Goal: Consume media (video, audio): Consume media (video, audio)

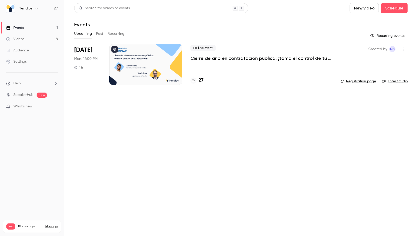
click at [26, 38] on link "Videos 8" at bounding box center [32, 39] width 64 height 11
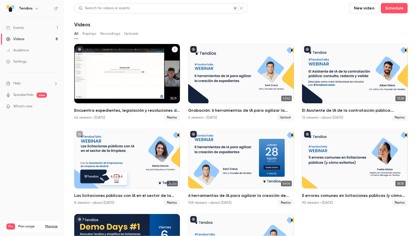
click at [86, 77] on div "Encuentra expedientes, legislación y resoluciones de contratación pública en 1 …" at bounding box center [127, 73] width 106 height 59
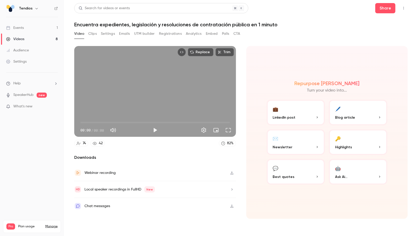
click at [168, 36] on button "Registrations" at bounding box center [170, 34] width 23 height 8
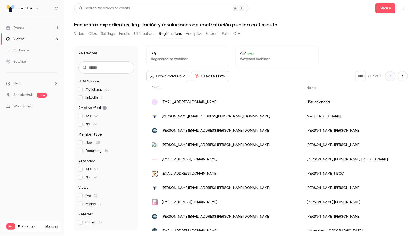
click at [113, 36] on button "Settings" at bounding box center [108, 34] width 14 height 8
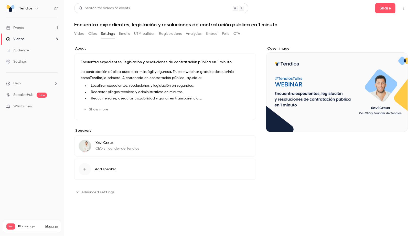
click at [106, 109] on button "Show more" at bounding box center [96, 109] width 31 height 8
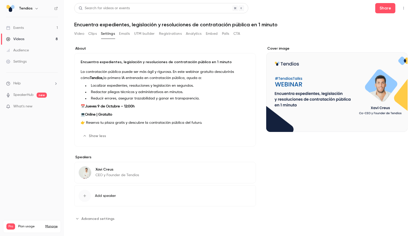
click at [40, 38] on link "Videos 8" at bounding box center [32, 39] width 64 height 11
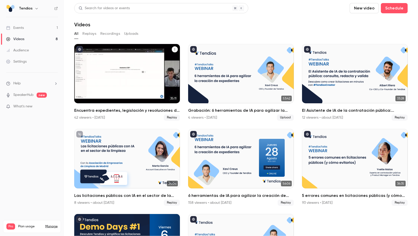
click at [98, 120] on div "42 viewers • [DATE]" at bounding box center [89, 117] width 31 height 5
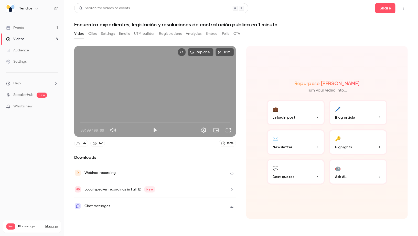
click at [177, 30] on button "Registrations" at bounding box center [170, 34] width 23 height 8
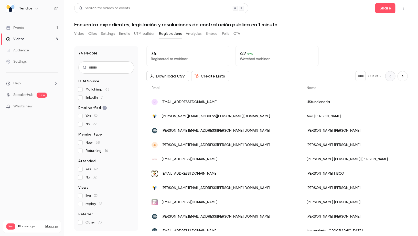
click at [38, 40] on link "Videos 8" at bounding box center [32, 39] width 64 height 11
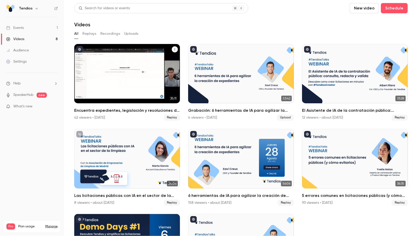
click at [89, 69] on div "Encuentra expedientes, legislación y resoluciones de contratación pública en 1 …" at bounding box center [127, 73] width 106 height 59
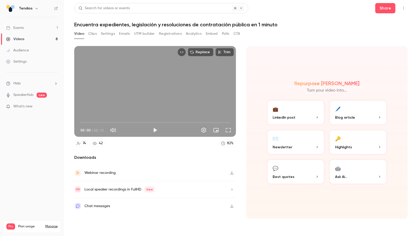
click at [157, 133] on button "Play" at bounding box center [155, 130] width 10 height 10
type input "****"
click at [113, 131] on button "Mute" at bounding box center [113, 130] width 10 height 10
type input "*"
type input "****"
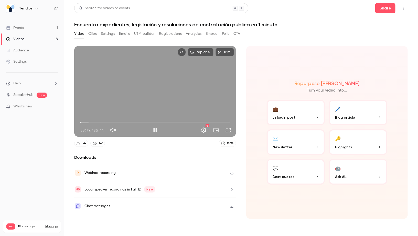
click at [113, 131] on button "Unmute" at bounding box center [113, 130] width 10 height 10
type input "***"
click at [230, 128] on button "Full screen" at bounding box center [228, 130] width 10 height 10
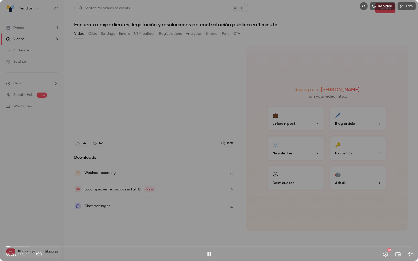
click at [16, 236] on span "00:20" at bounding box center [209, 247] width 406 height 8
click at [25, 236] on span "01:37" at bounding box center [209, 247] width 406 height 8
click at [14, 236] on span "01:37" at bounding box center [209, 247] width 406 height 8
click at [13, 236] on span "00:33" at bounding box center [13, 247] width 2 height 2
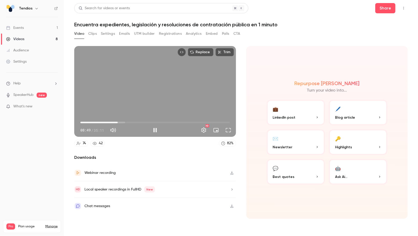
click at [153, 96] on div "Replace Trim 08:49 08:49 / 35:11 HD" at bounding box center [155, 91] width 162 height 91
type input "*****"
click at [30, 36] on link "Videos 8" at bounding box center [32, 39] width 64 height 11
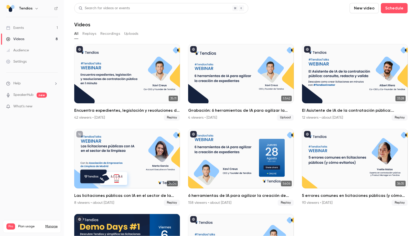
click at [39, 108] on p "What's new" at bounding box center [28, 106] width 44 height 5
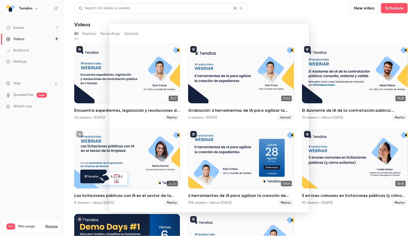
click at [48, 115] on div at bounding box center [209, 118] width 418 height 236
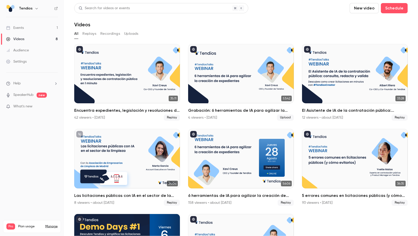
click at [23, 37] on div "Videos" at bounding box center [15, 39] width 18 height 5
click at [23, 28] on div "Events" at bounding box center [15, 27] width 18 height 5
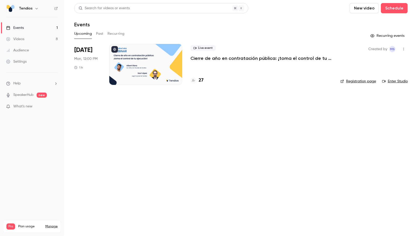
click at [201, 78] on h4 "27" at bounding box center [201, 80] width 5 height 7
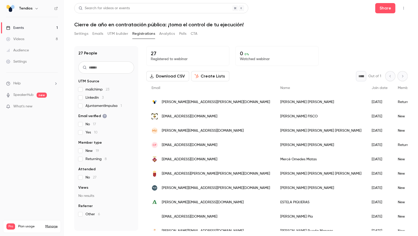
click at [38, 26] on link "Events 1" at bounding box center [32, 27] width 64 height 11
